Goal: Transaction & Acquisition: Purchase product/service

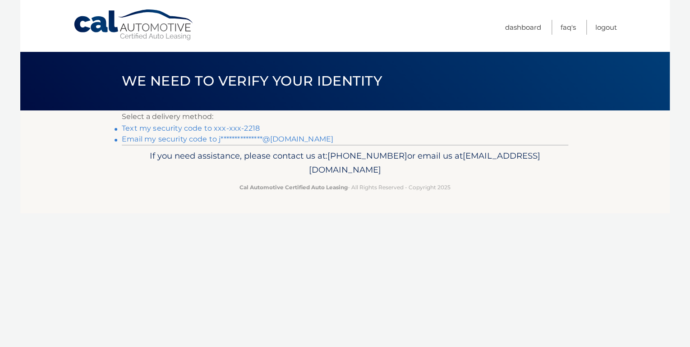
click at [189, 126] on link "Text my security code to xxx-xxx-2218" at bounding box center [191, 128] width 138 height 9
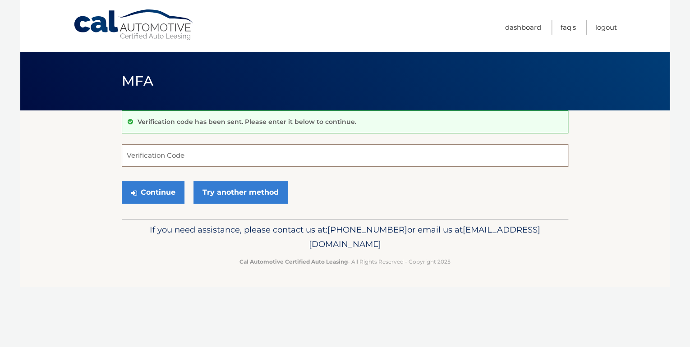
click at [156, 156] on input "Verification Code" at bounding box center [345, 155] width 446 height 23
type input "621681"
click at [164, 192] on button "Continue" at bounding box center [153, 192] width 63 height 23
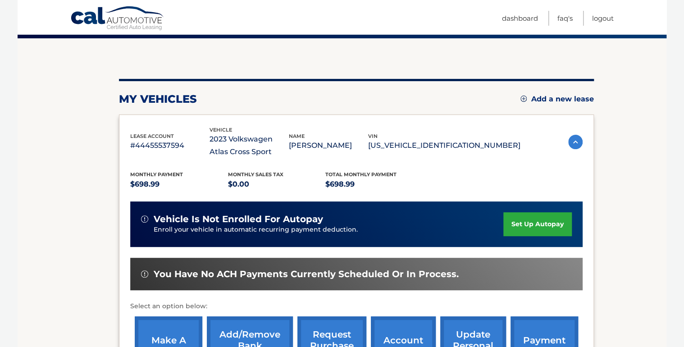
scroll to position [144, 0]
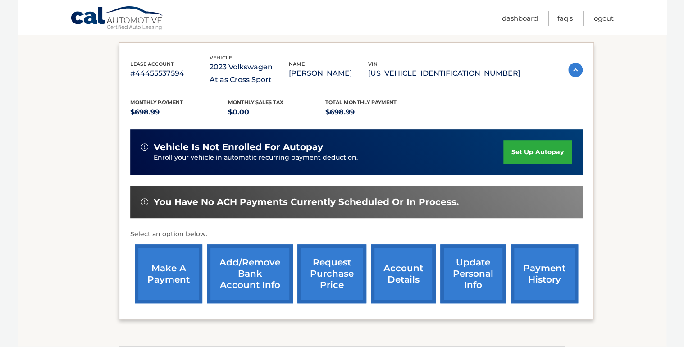
click at [165, 271] on link "make a payment" at bounding box center [169, 273] width 68 height 59
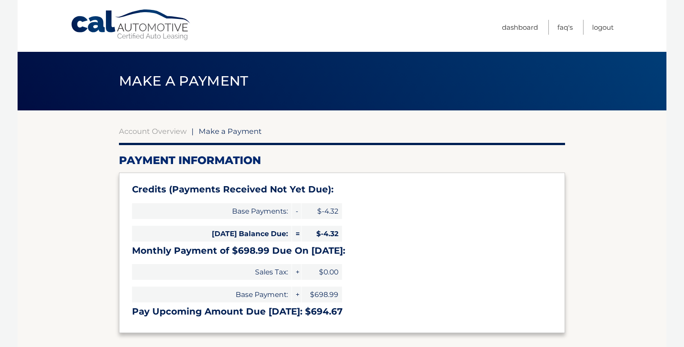
select select "YWEzYTk2MTgtMGJhMy00YWNjLWI5MzMtNzBmNDUyZmRjMWQ5"
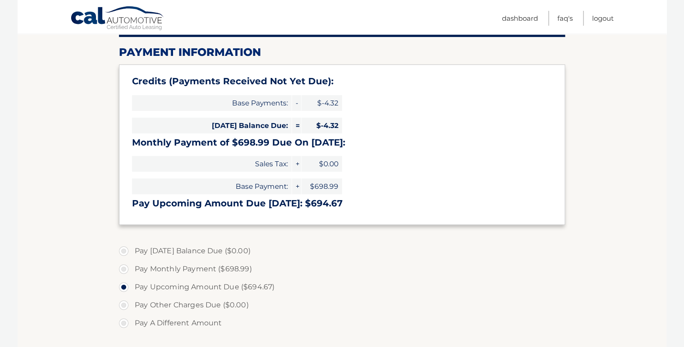
scroll to position [144, 0]
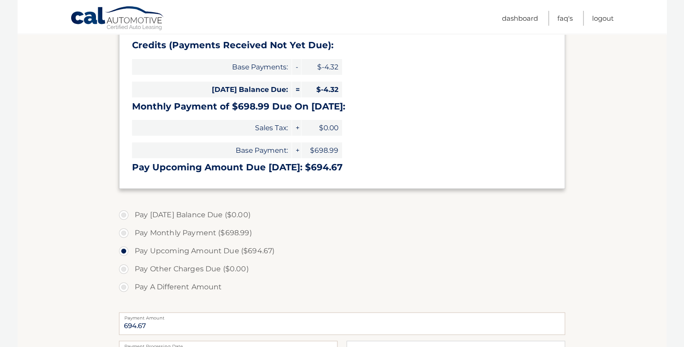
click at [126, 267] on label "Pay Other Charges Due ($0.00)" at bounding box center [342, 269] width 446 height 18
click at [124, 287] on label "Pay A Different Amount" at bounding box center [342, 287] width 446 height 18
click at [124, 287] on input "Pay A Different Amount" at bounding box center [127, 285] width 9 height 14
radio input "true"
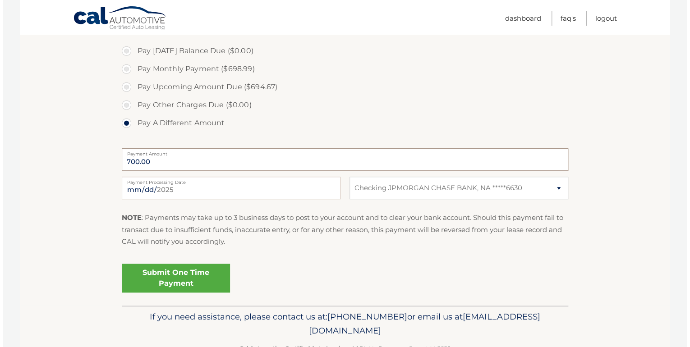
scroll to position [325, 0]
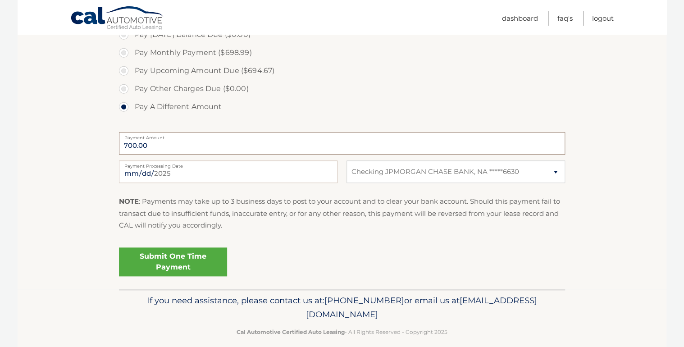
type input "700.00"
click at [156, 260] on link "Submit One Time Payment" at bounding box center [173, 262] width 108 height 29
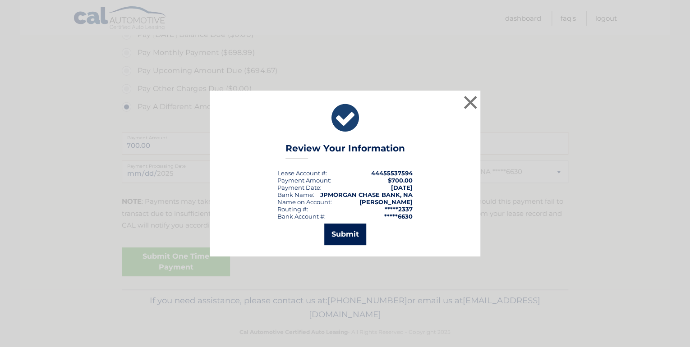
click at [348, 233] on button "Submit" at bounding box center [345, 235] width 42 height 22
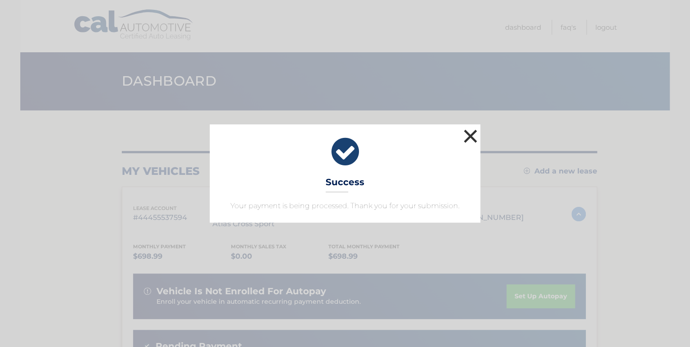
click at [474, 134] on button "×" at bounding box center [470, 136] width 18 height 18
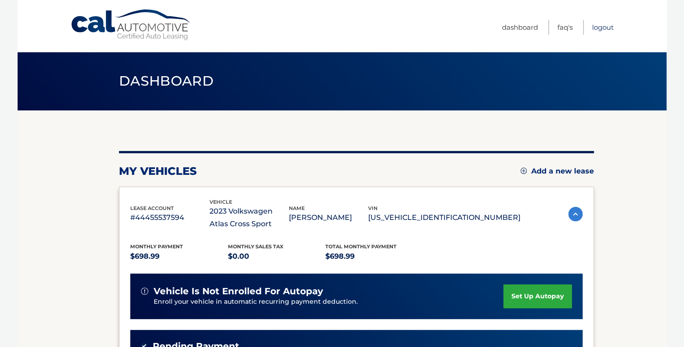
click at [607, 27] on link "Logout" at bounding box center [603, 27] width 22 height 15
